Goal: Information Seeking & Learning: Learn about a topic

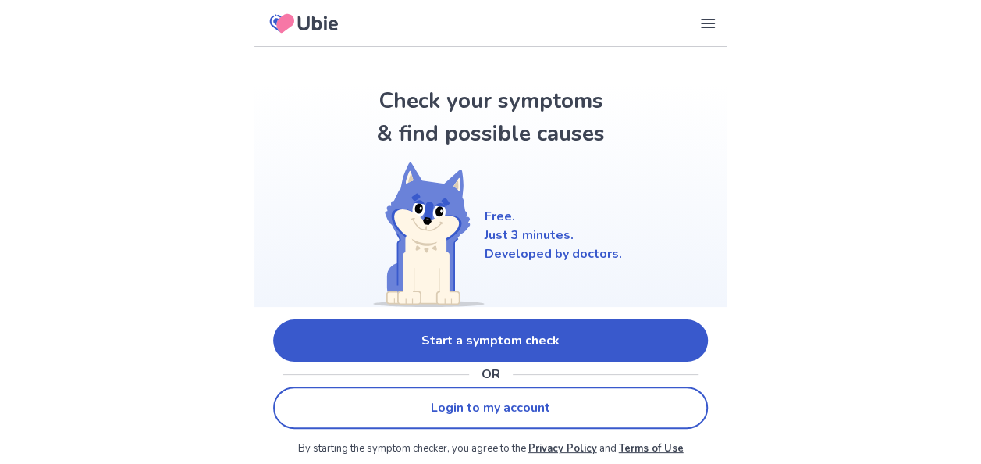
click at [496, 335] on link "Start a symptom check" at bounding box center [490, 340] width 435 height 42
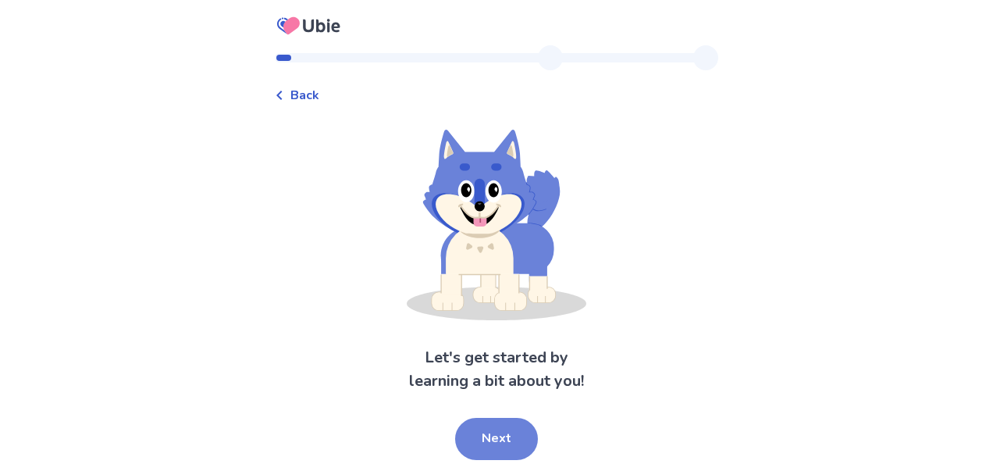
click at [496, 443] on button "Next" at bounding box center [496, 439] width 83 height 42
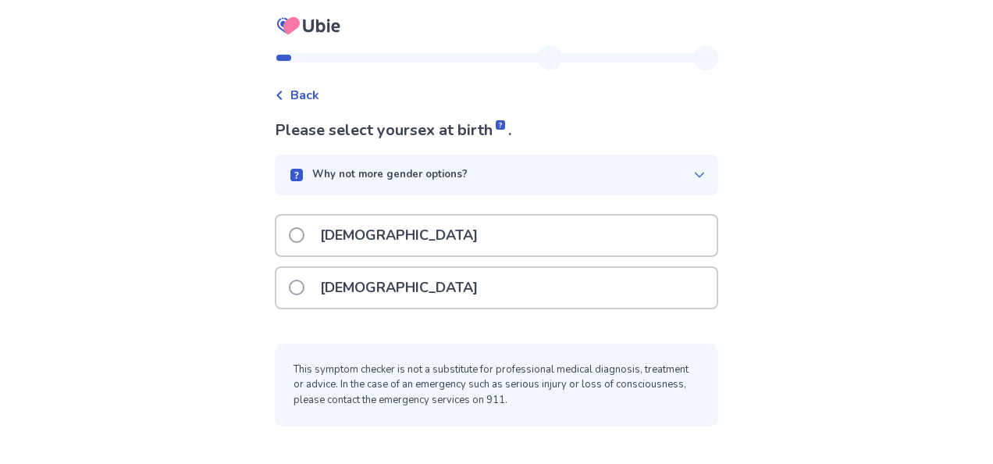
click at [507, 289] on div "[DEMOGRAPHIC_DATA]" at bounding box center [496, 288] width 440 height 40
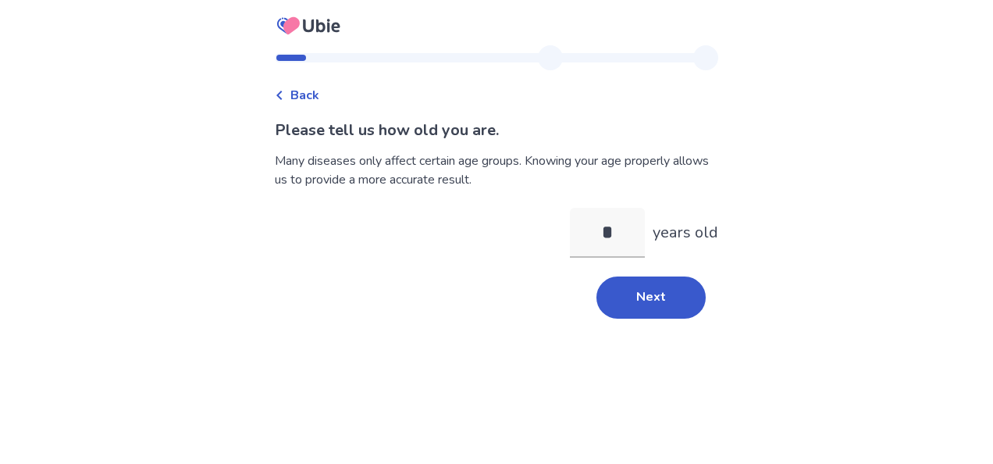
type input "**"
click at [624, 296] on button "Next" at bounding box center [650, 297] width 109 height 42
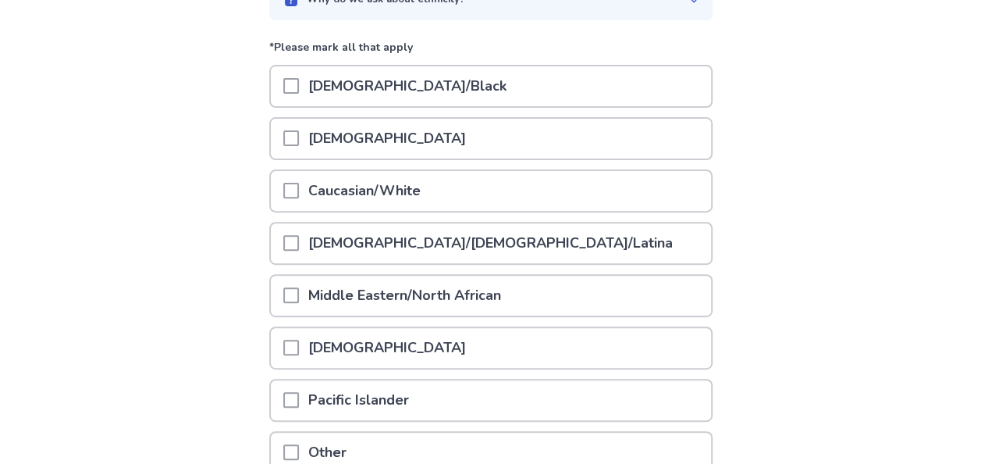
click at [528, 189] on div "Caucasian/White" at bounding box center [491, 191] width 440 height 40
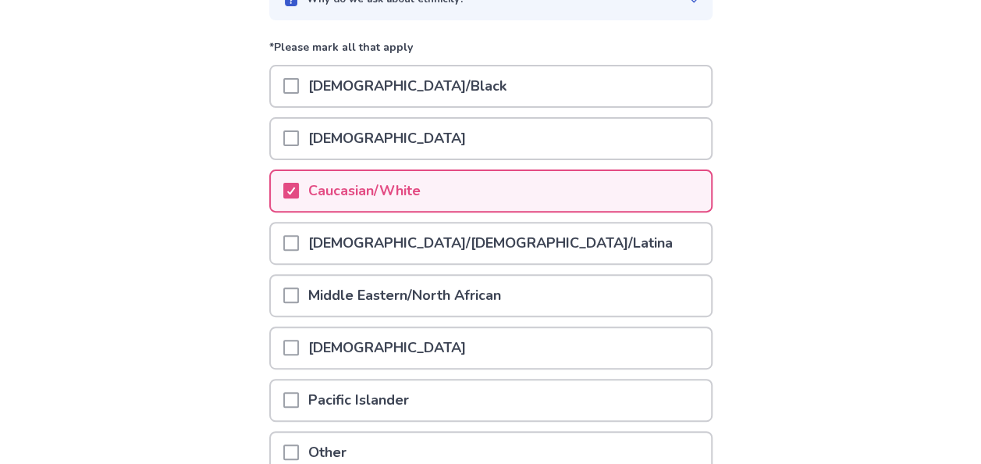
scroll to position [323, 0]
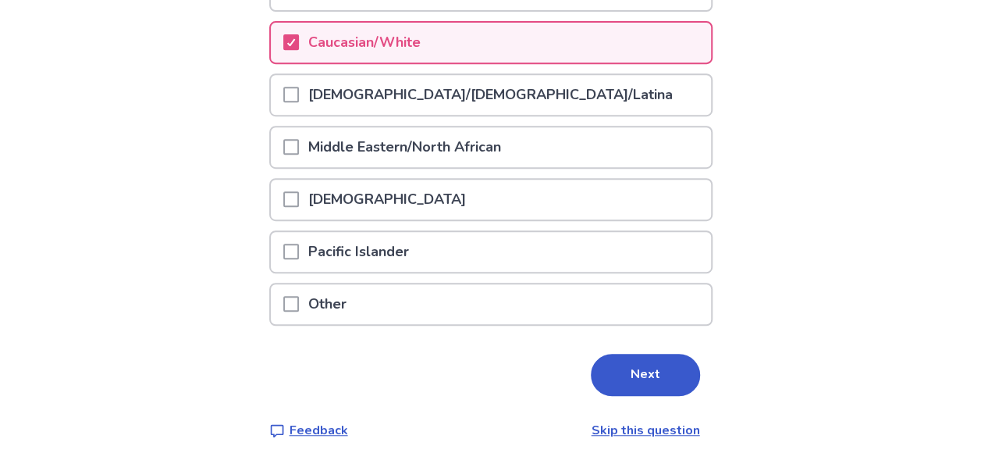
click at [624, 381] on button "Next" at bounding box center [645, 375] width 109 height 42
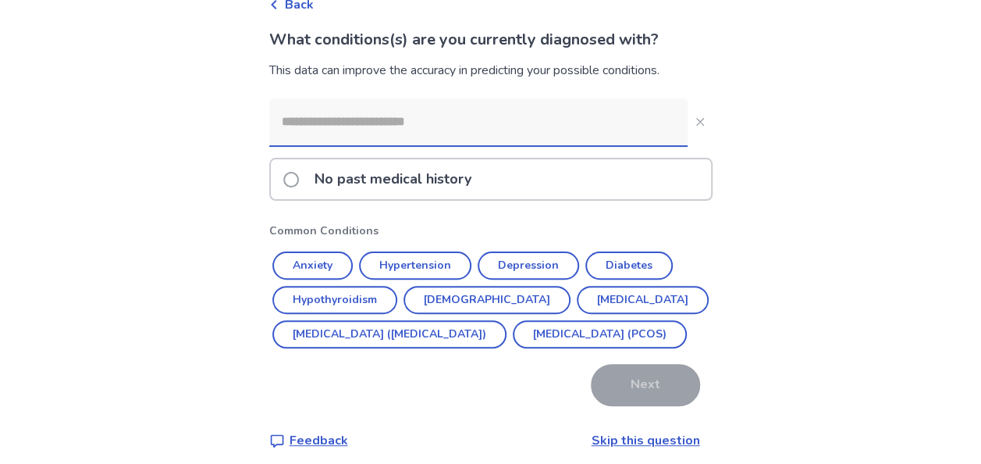
scroll to position [91, 0]
click at [590, 114] on input at bounding box center [478, 121] width 418 height 47
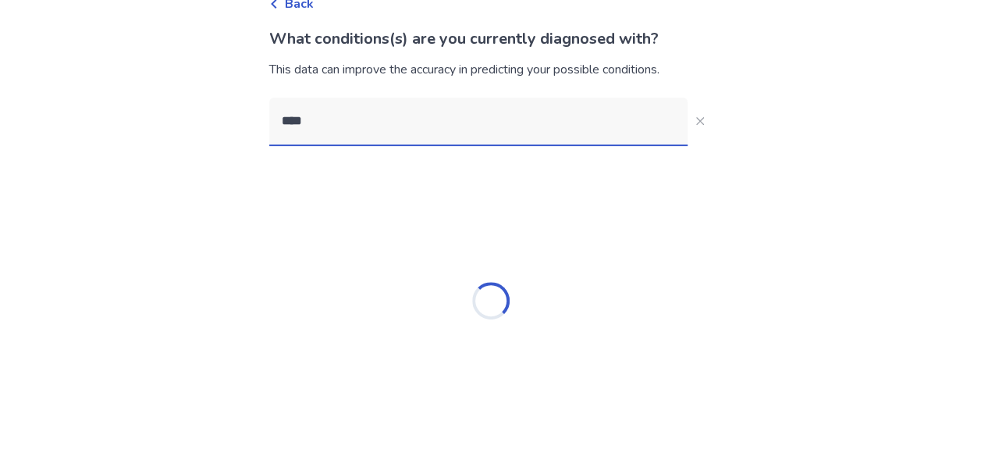
scroll to position [0, 0]
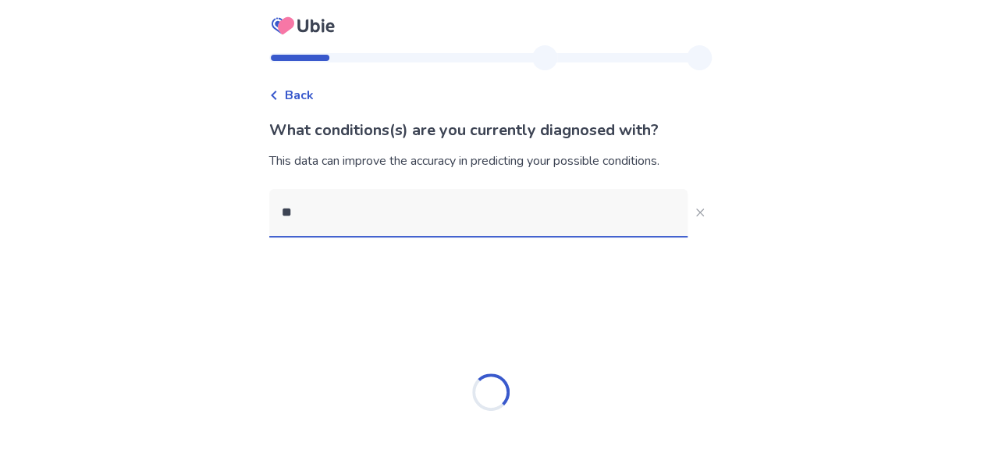
type input "*"
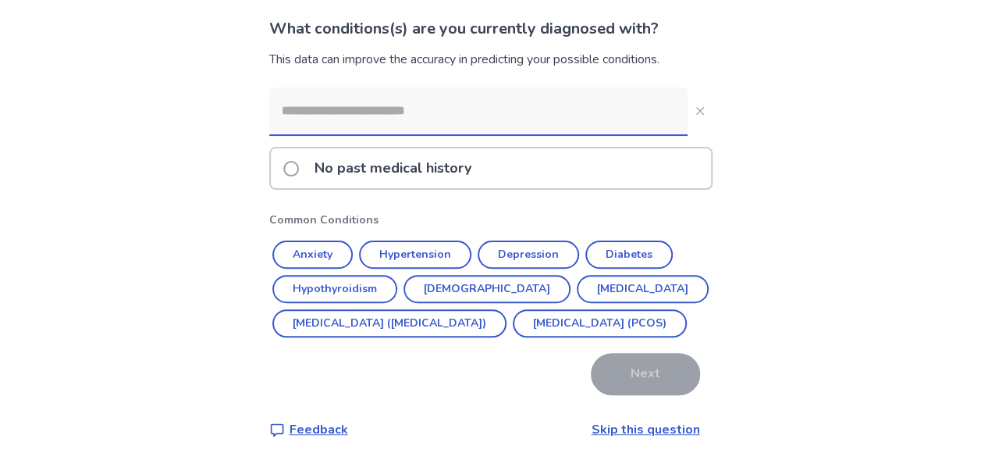
scroll to position [136, 0]
click at [564, 148] on div "No past medical history" at bounding box center [491, 168] width 440 height 40
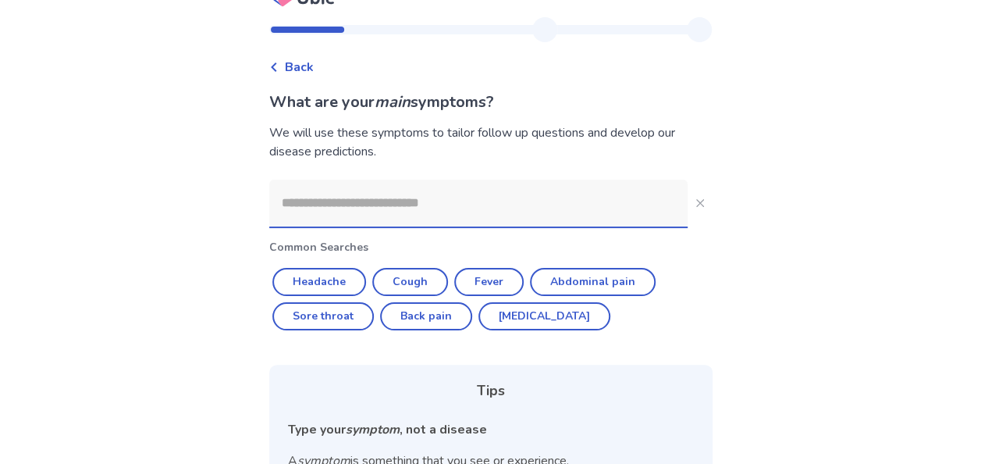
scroll to position [34, 0]
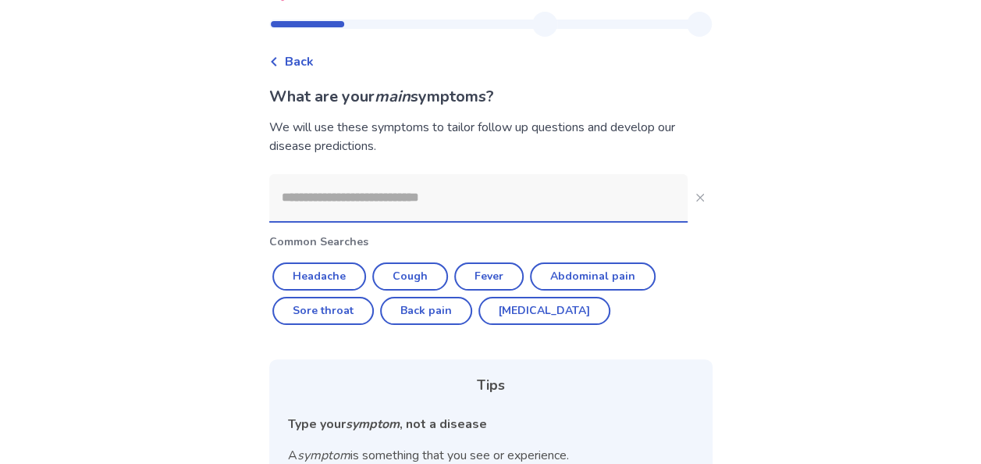
click at [544, 200] on input at bounding box center [478, 197] width 418 height 47
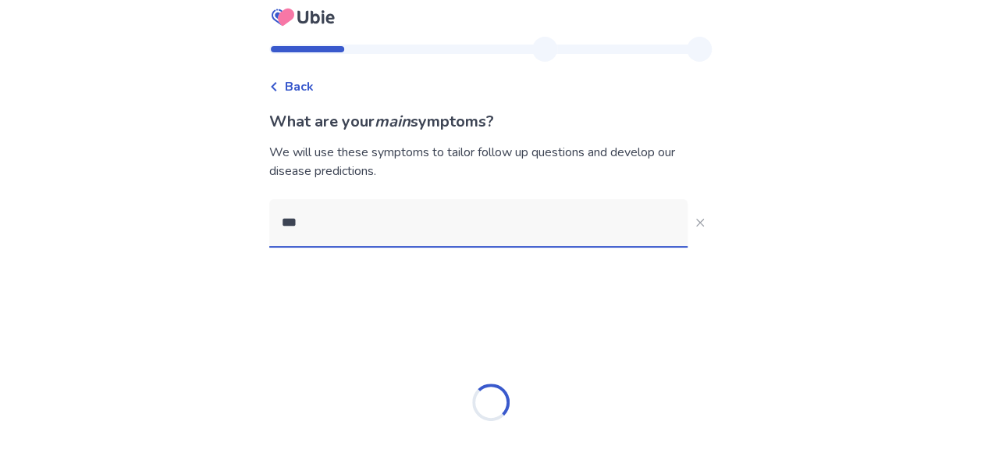
scroll to position [0, 0]
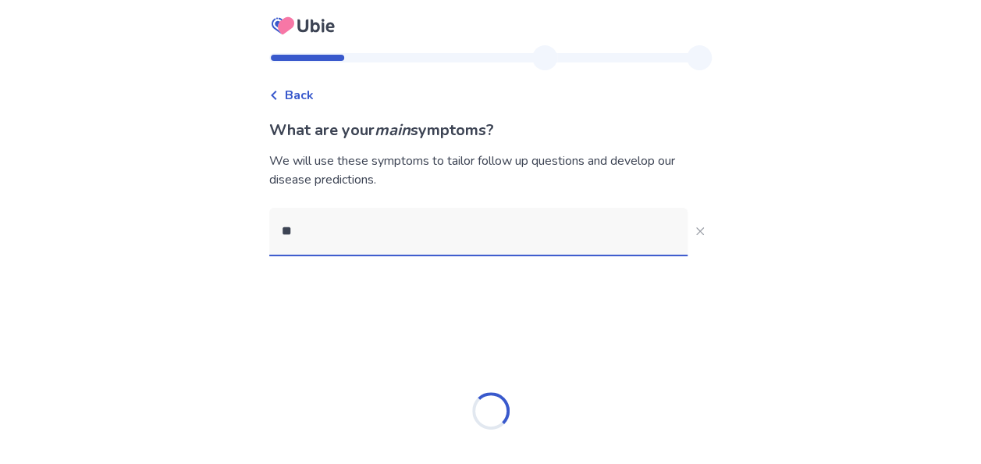
type input "*"
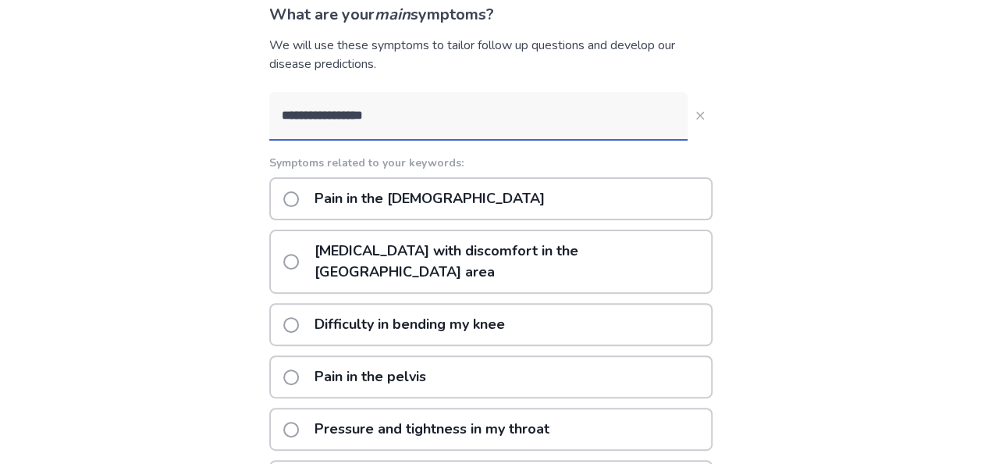
scroll to position [118, 0]
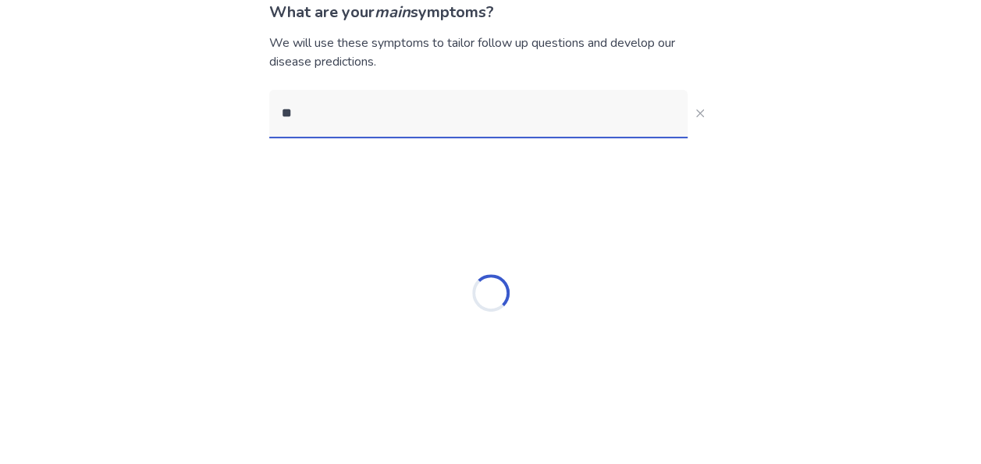
type input "*"
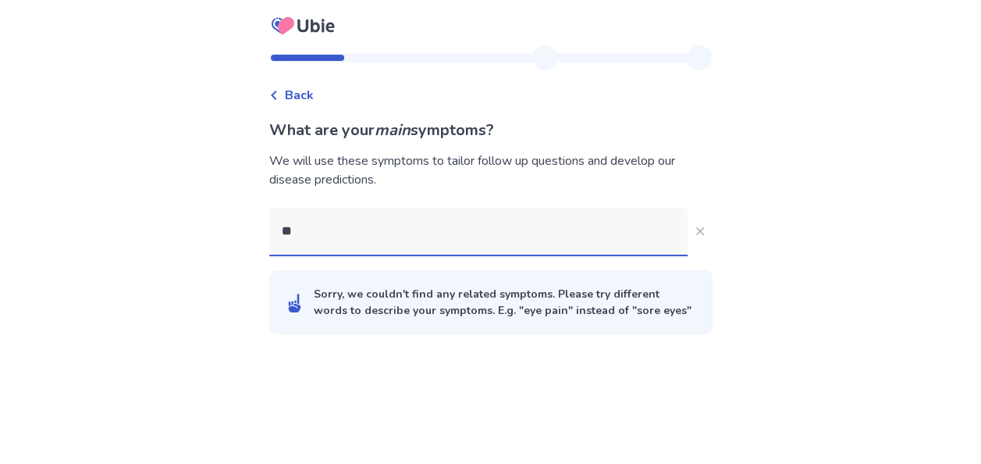
scroll to position [0, 0]
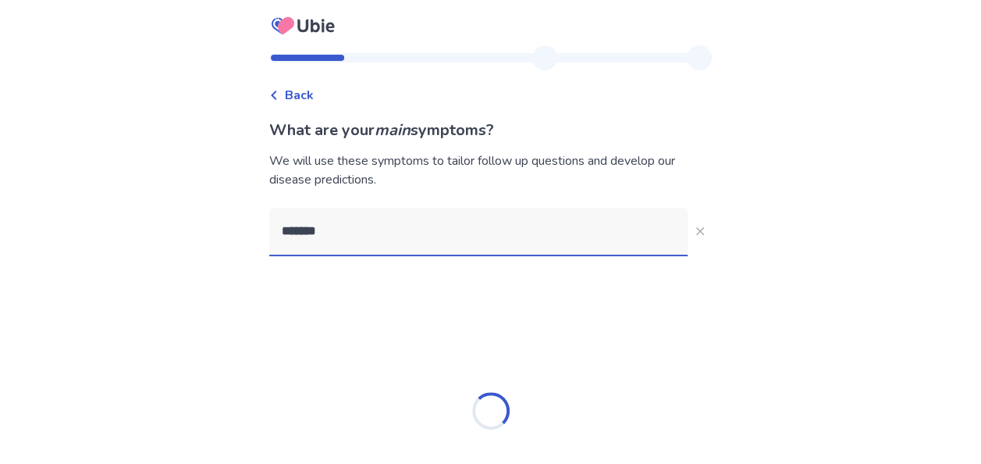
type input "********"
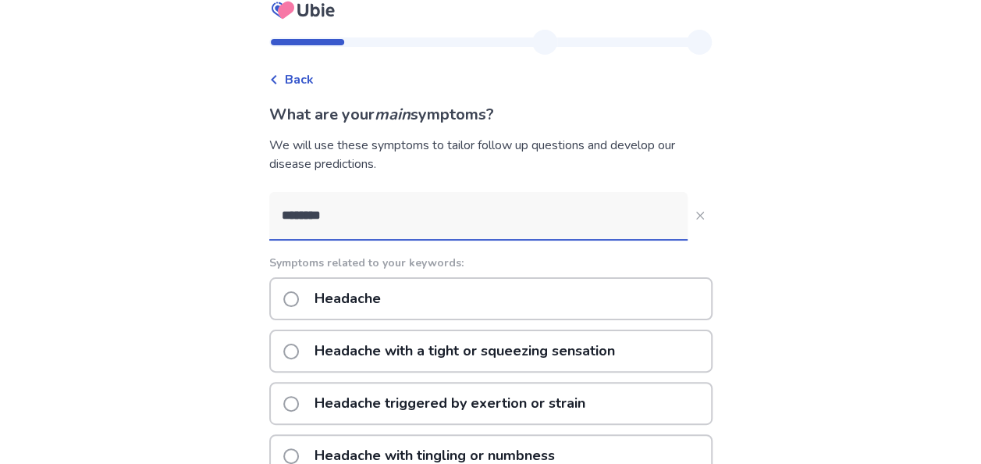
scroll to position [9, 0]
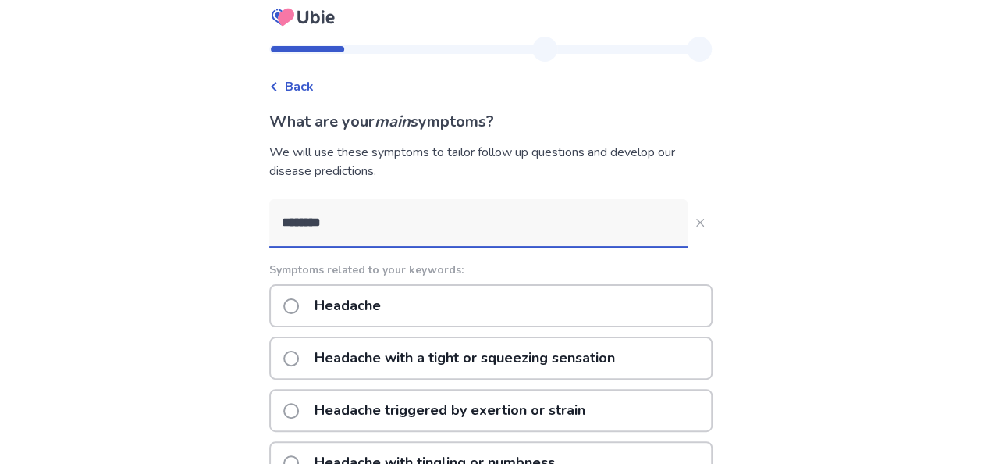
click at [558, 293] on div "Headache" at bounding box center [490, 305] width 443 height 43
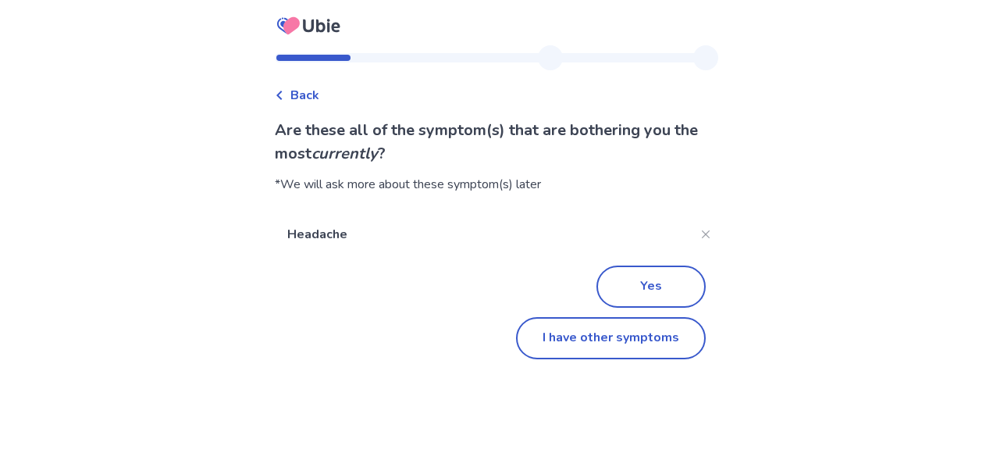
click at [580, 352] on button "I have other symptoms" at bounding box center [611, 338] width 190 height 42
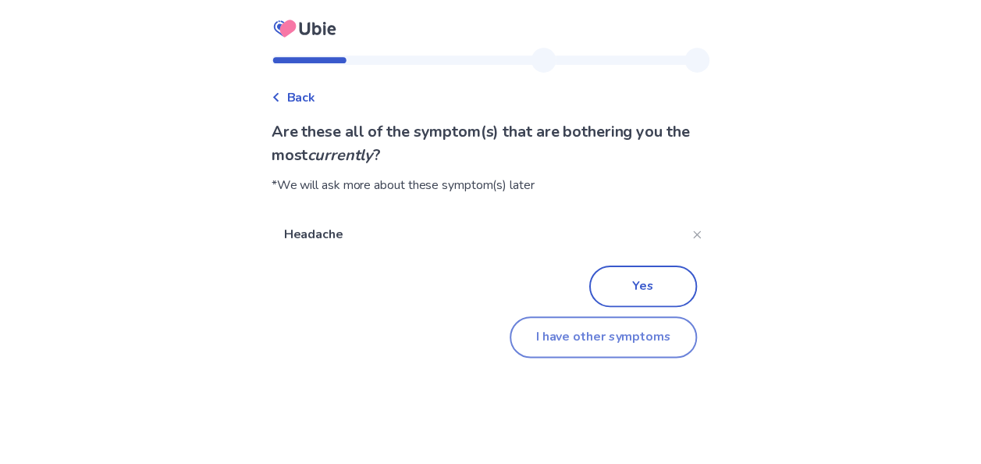
scroll to position [9, 0]
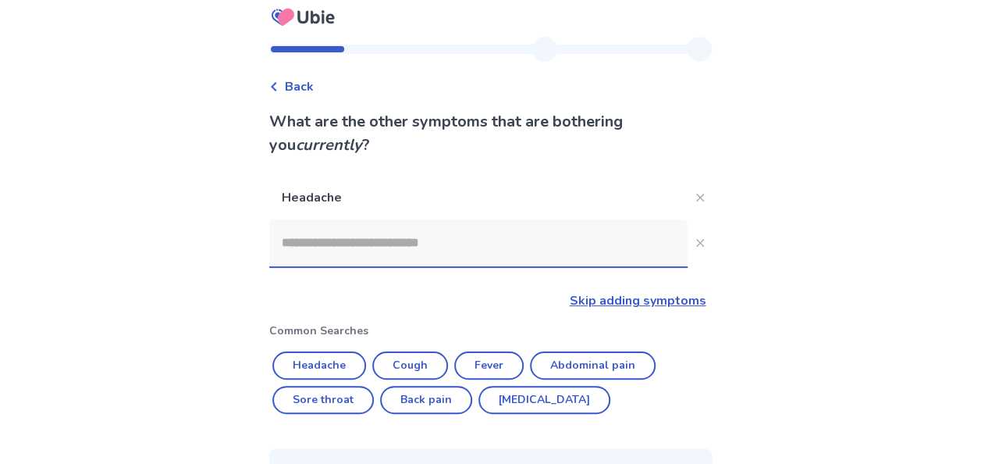
click at [568, 246] on input at bounding box center [478, 242] width 418 height 47
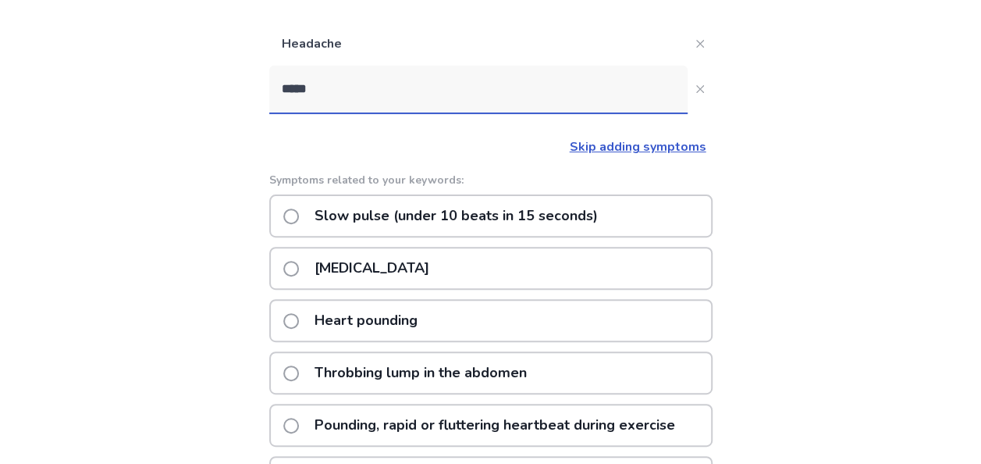
scroll to position [164, 0]
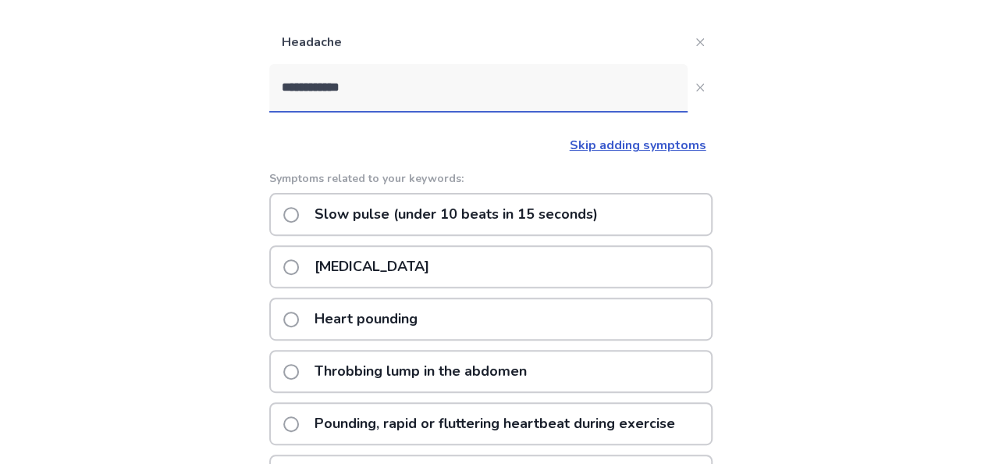
type input "**********"
click at [649, 141] on link "Skip adding symptoms" at bounding box center [638, 145] width 137 height 17
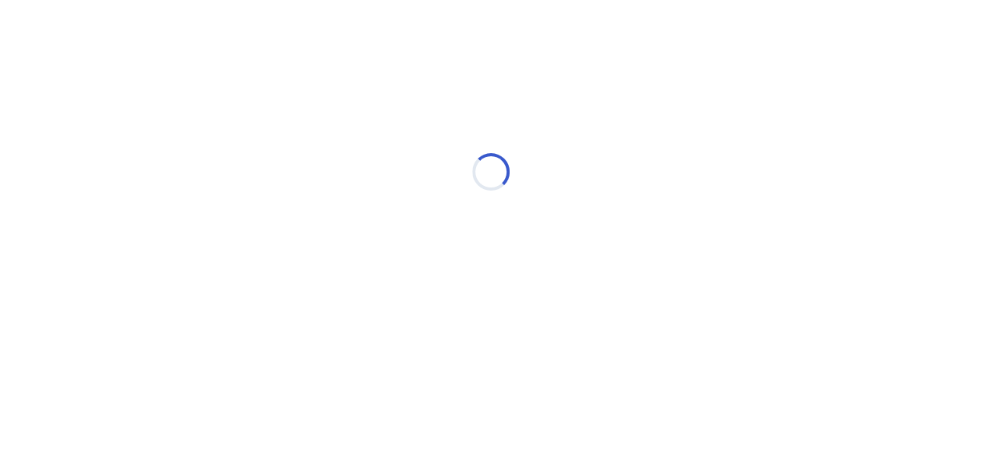
scroll to position [0, 0]
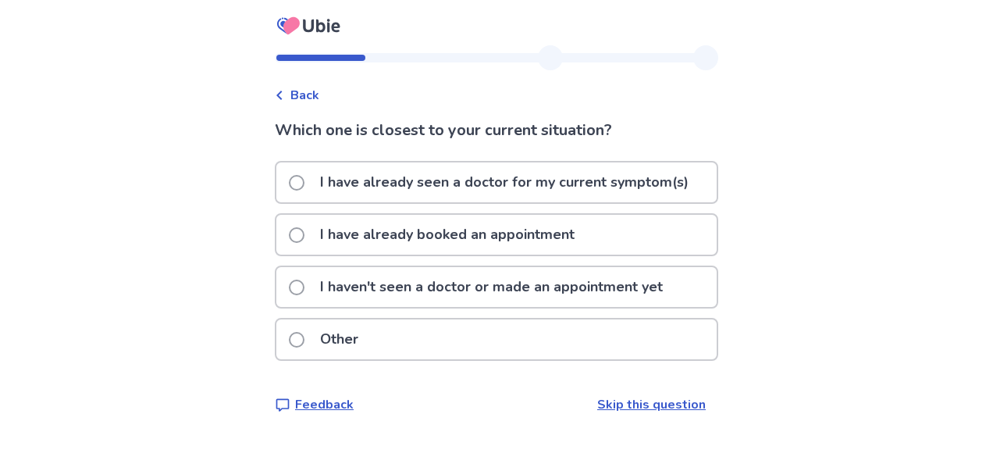
click at [568, 244] on p "I have already booked an appointment" at bounding box center [447, 235] width 273 height 40
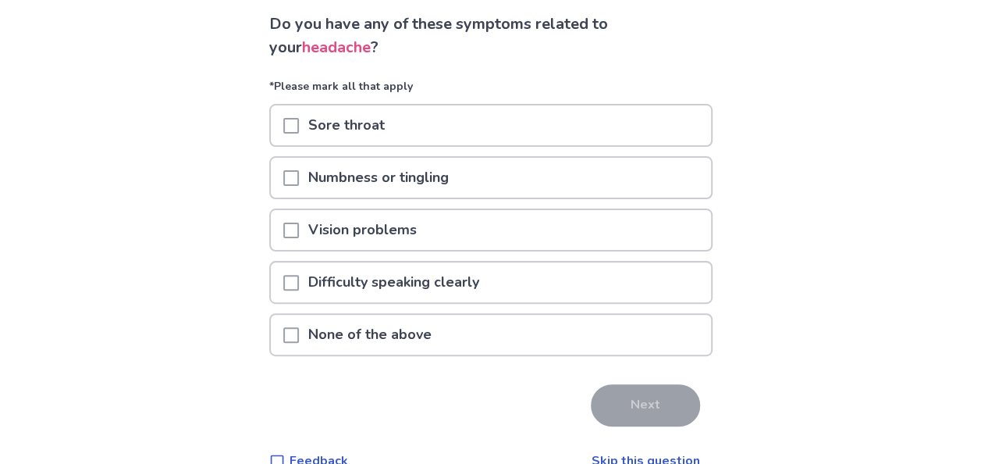
scroll to position [137, 0]
